Goal: Go to known website: Access a specific website the user already knows

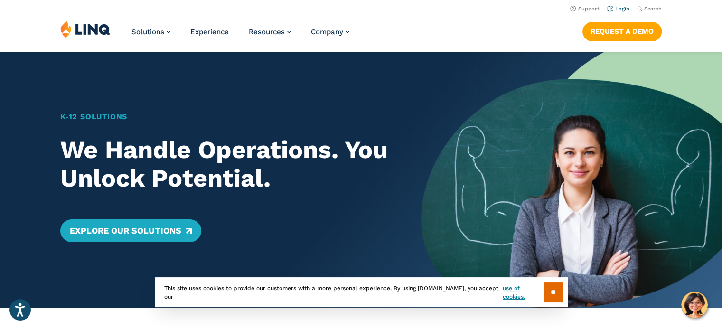
click at [623, 8] on link "Login" at bounding box center [618, 9] width 22 height 6
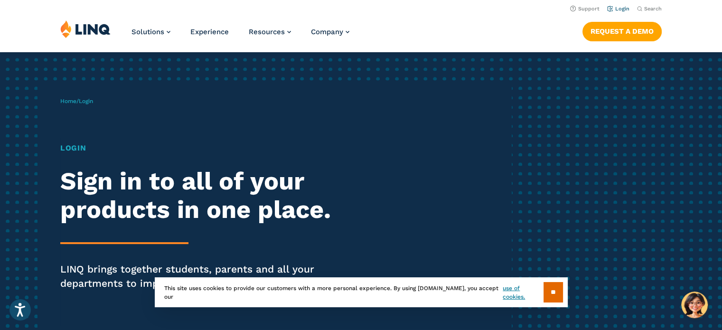
click at [623, 11] on link "Login" at bounding box center [618, 9] width 22 height 6
click at [623, 9] on link "Login" at bounding box center [618, 9] width 22 height 6
click at [552, 295] on input "**" at bounding box center [552, 292] width 19 height 20
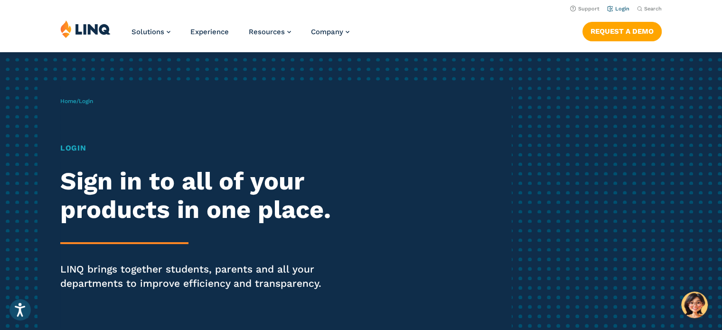
click at [621, 10] on link "Login" at bounding box center [618, 9] width 22 height 6
click at [618, 9] on link "Login" at bounding box center [618, 9] width 22 height 6
click at [72, 148] on h1 "Login" at bounding box center [199, 147] width 278 height 11
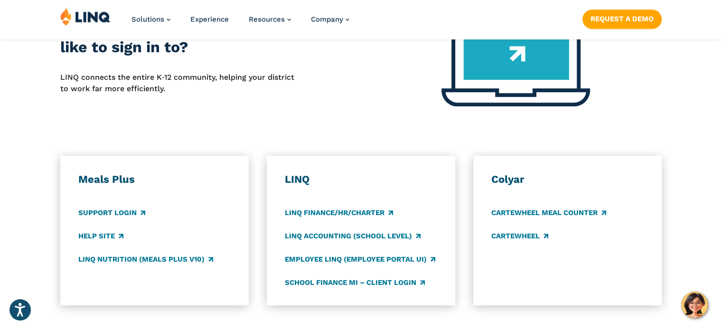
scroll to position [418, 0]
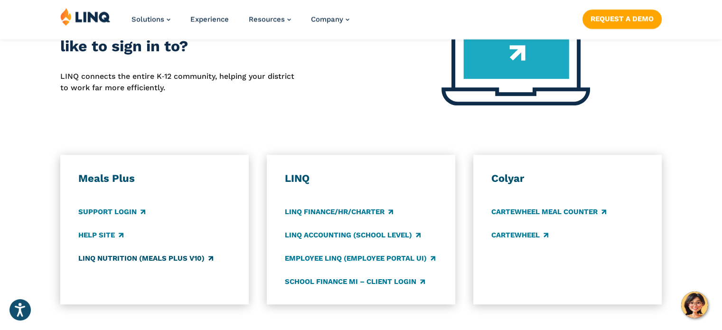
click at [131, 257] on link "LINQ Nutrition (Meals Plus v10)" at bounding box center [145, 258] width 135 height 10
